Goal: Task Accomplishment & Management: Complete application form

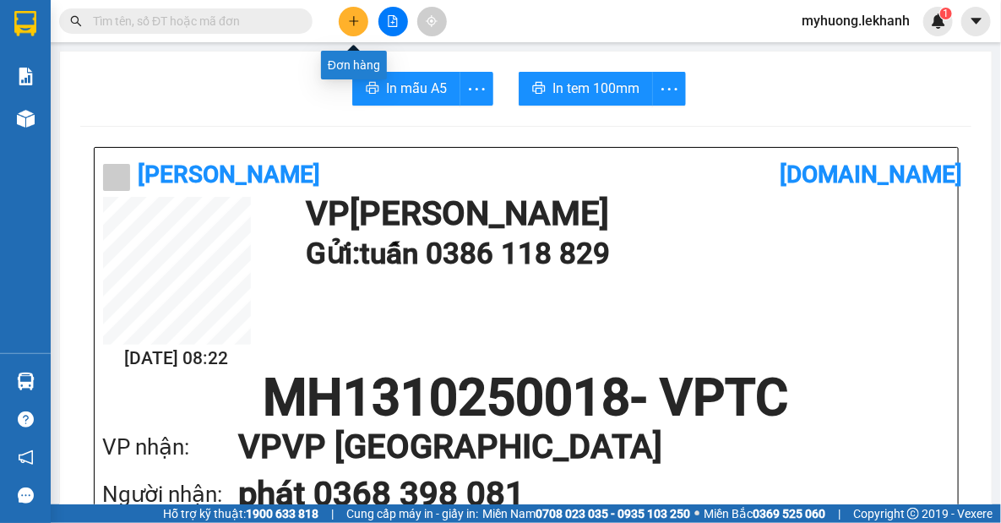
click at [361, 18] on button at bounding box center [354, 22] width 30 height 30
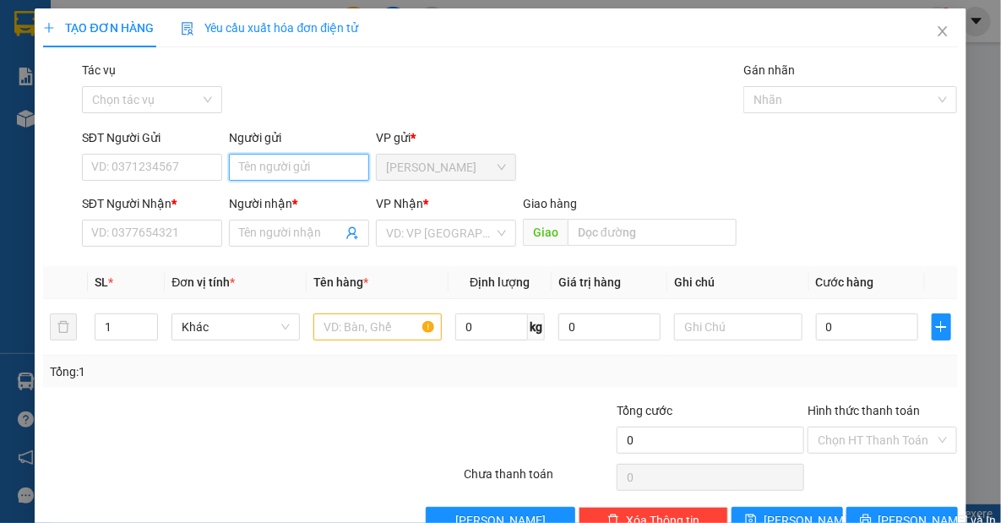
click at [309, 176] on input "Người gửi" at bounding box center [299, 167] width 140 height 27
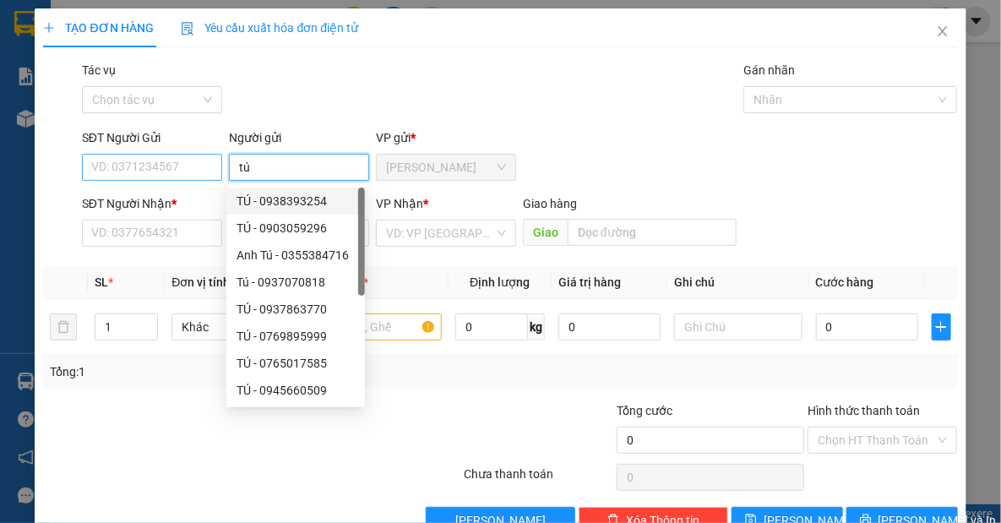
type input "tú"
click at [133, 168] on input "SĐT Người Gửi" at bounding box center [152, 167] width 140 height 27
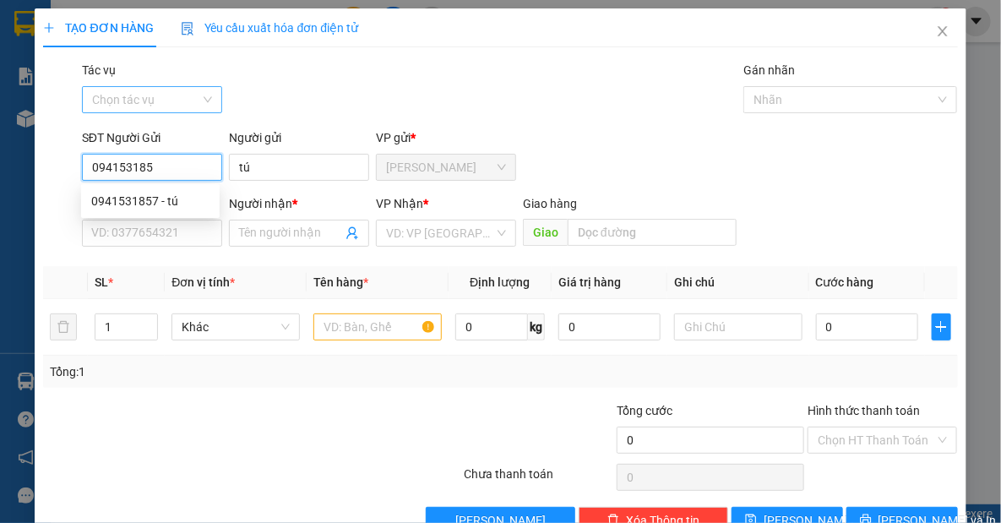
type input "0941531857"
click at [111, 194] on div "0941531857 - tú" at bounding box center [150, 201] width 118 height 19
type input "0918405476"
type input "THAO"
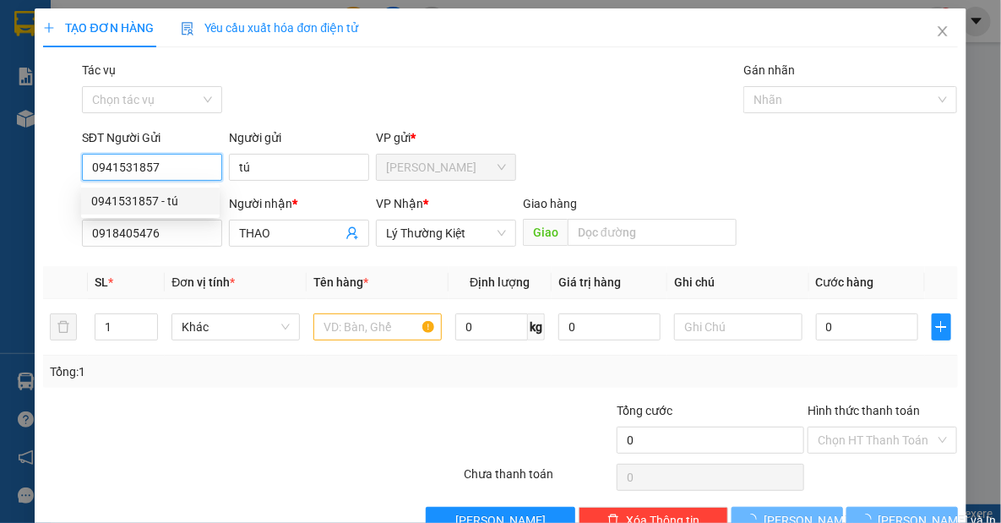
type input "30.000"
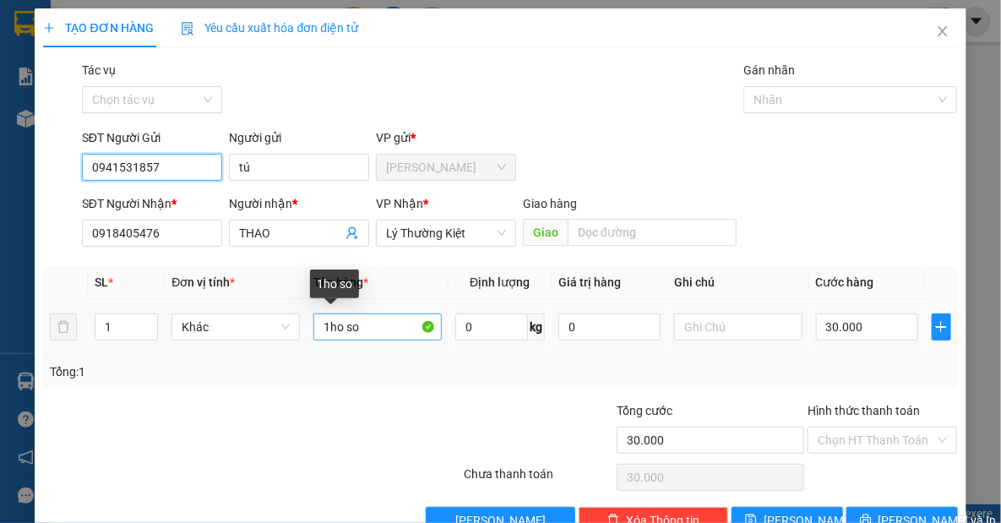
type input "0941531857"
click at [367, 336] on input "1ho so" at bounding box center [377, 326] width 128 height 27
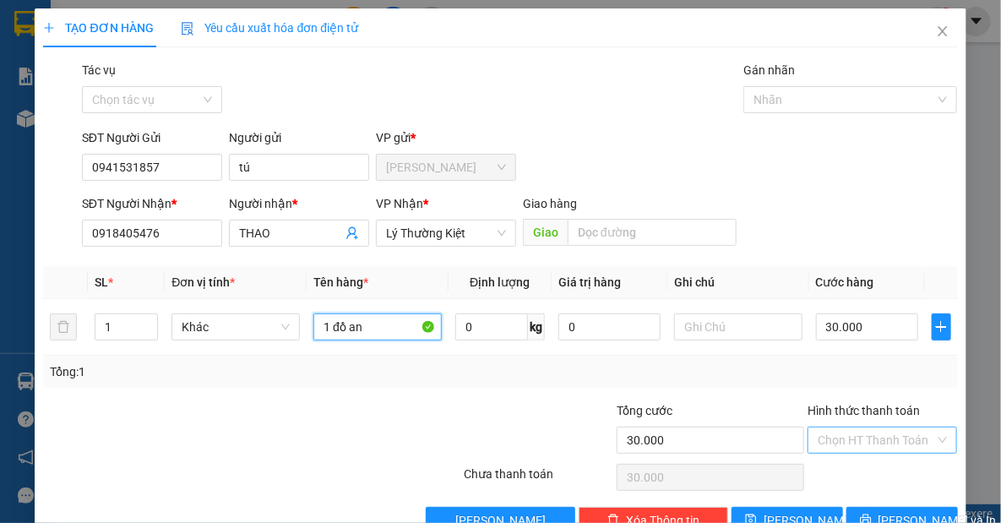
type input "1 đồ an"
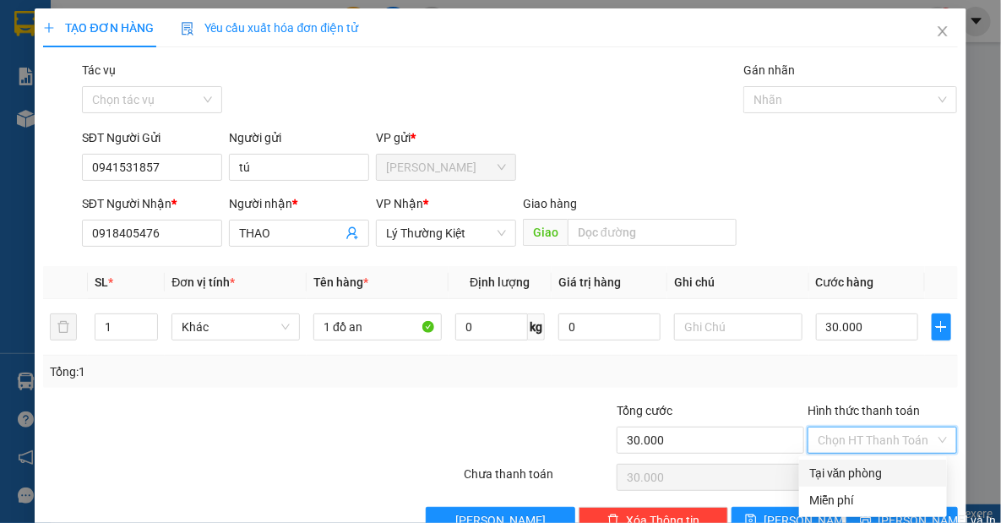
click at [834, 436] on input "Hình thức thanh toán" at bounding box center [876, 439] width 117 height 25
click at [845, 475] on div "Tại văn phòng" at bounding box center [873, 473] width 128 height 19
type input "0"
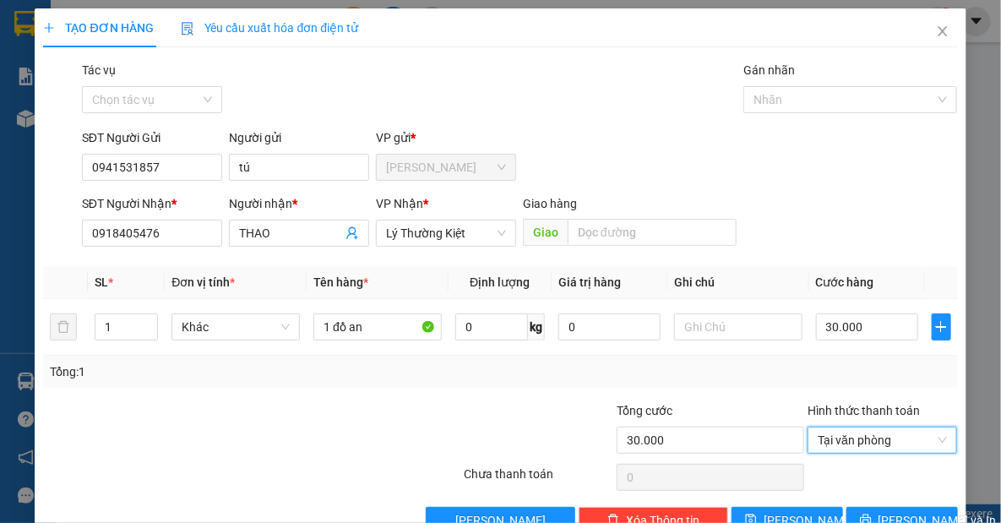
scroll to position [42, 0]
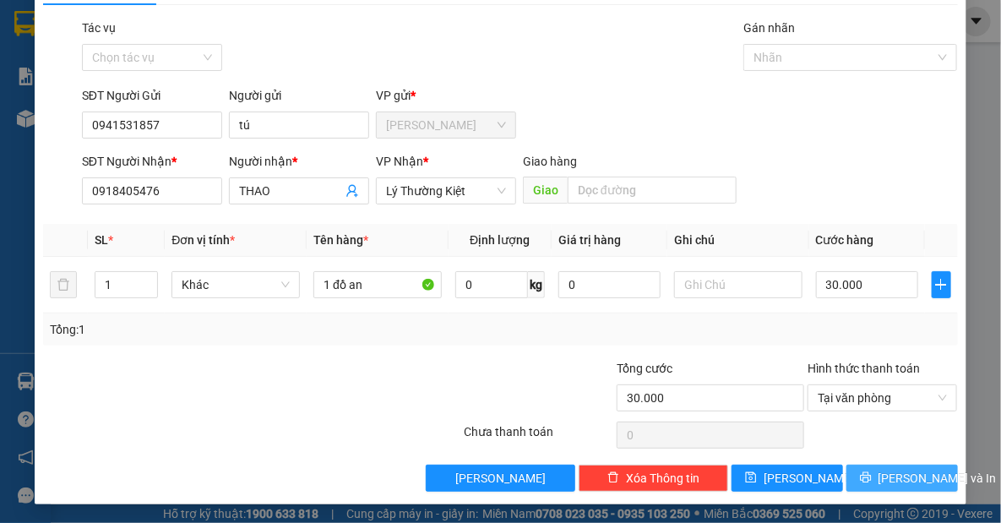
click at [876, 477] on button "[PERSON_NAME] và In" at bounding box center [901, 478] width 111 height 27
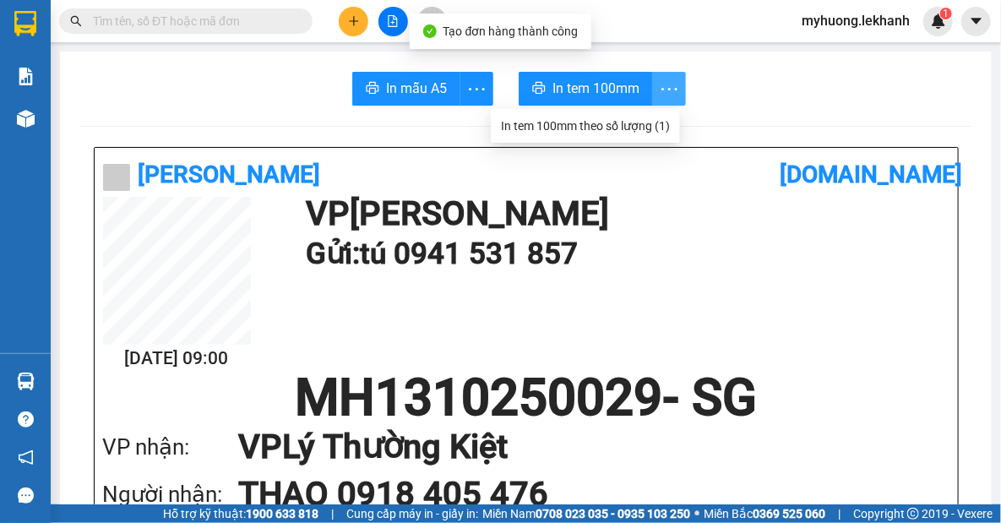
click at [659, 79] on icon "more" at bounding box center [669, 89] width 21 height 21
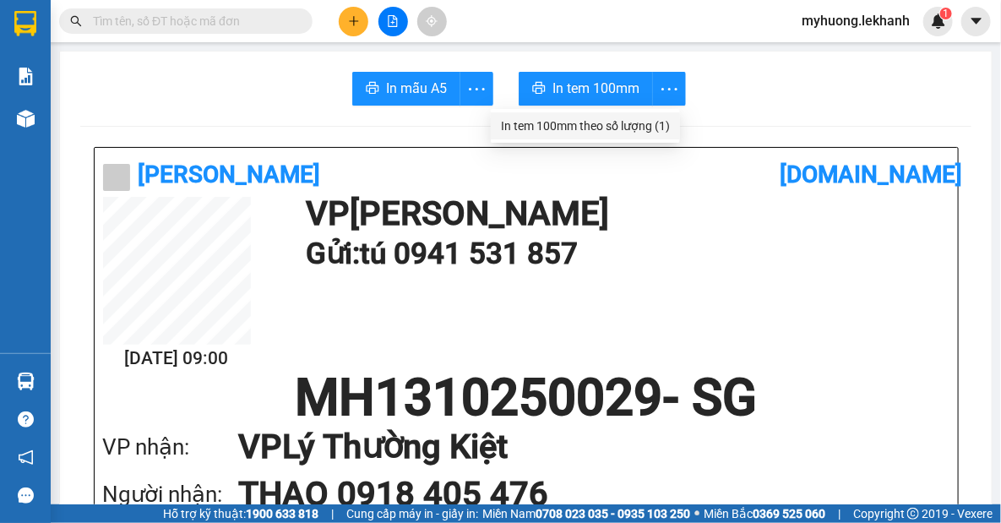
click at [661, 122] on div "In tem 100mm theo số lượng (1)" at bounding box center [585, 126] width 169 height 19
